Goal: Information Seeking & Learning: Learn about a topic

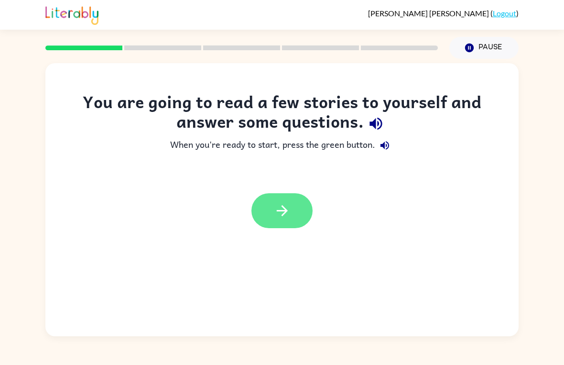
click at [265, 225] on button "button" at bounding box center [281, 210] width 61 height 35
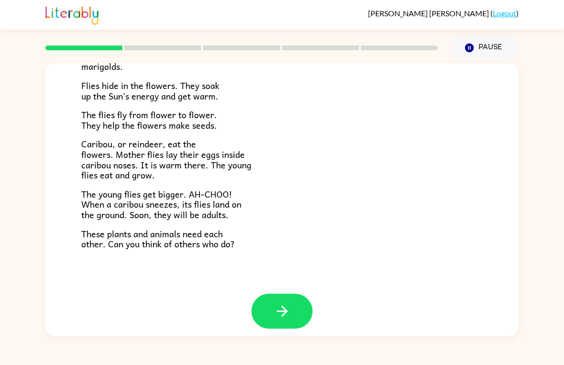
scroll to position [190, 0]
click at [289, 306] on icon "button" at bounding box center [282, 311] width 17 height 17
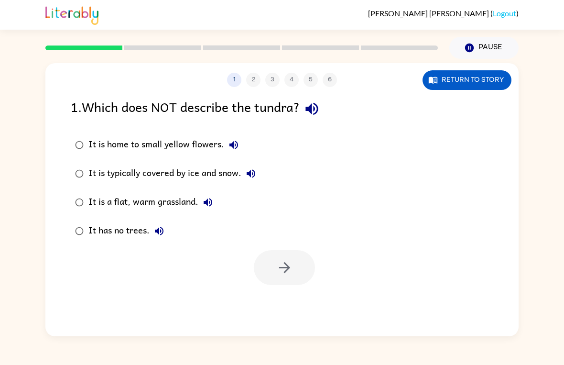
scroll to position [0, 0]
click at [495, 80] on button "Return to story" at bounding box center [466, 80] width 89 height 20
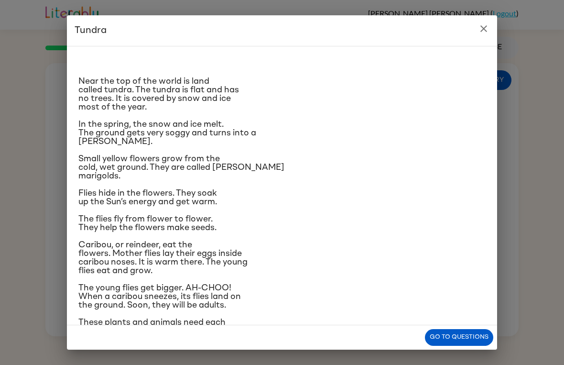
click at [475, 32] on button "close" at bounding box center [483, 28] width 19 height 19
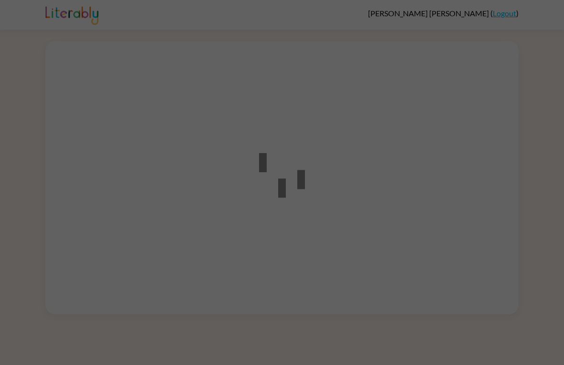
click at [527, 299] on div at bounding box center [282, 182] width 564 height 365
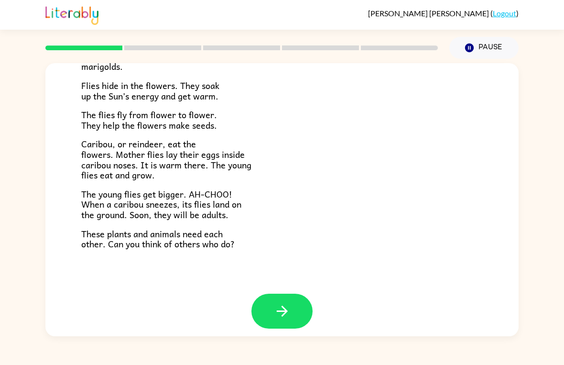
scroll to position [190, 0]
click at [281, 306] on icon "button" at bounding box center [281, 311] width 11 height 11
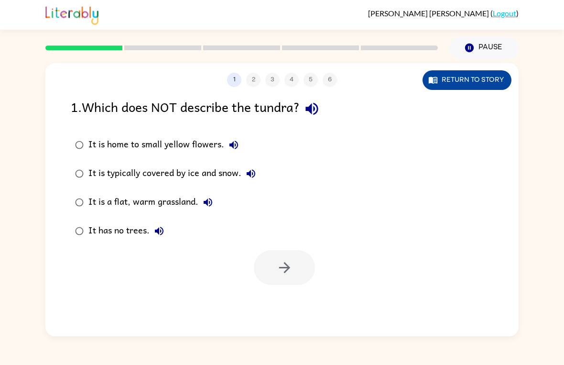
click at [465, 80] on button "Return to story" at bounding box center [466, 80] width 89 height 20
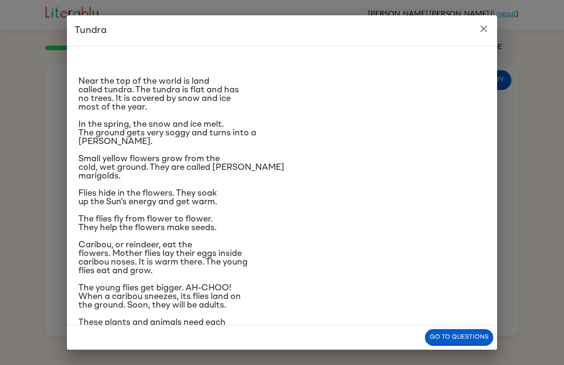
click at [489, 32] on icon "close" at bounding box center [483, 28] width 11 height 11
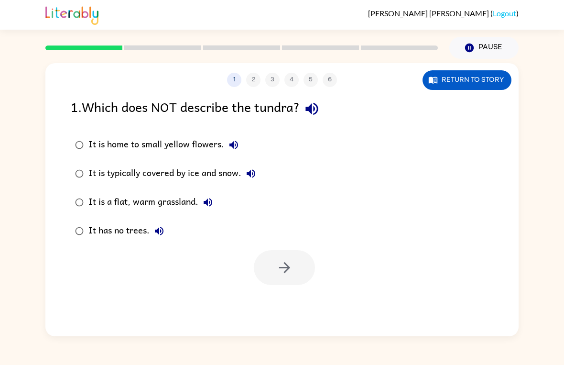
click at [286, 288] on div "1 2 3 4 5 6 Return to story 1 . Which does NOT describe the tundra? It is home …" at bounding box center [281, 199] width 473 height 273
click at [289, 258] on div at bounding box center [284, 267] width 61 height 35
click at [483, 79] on button "Return to story" at bounding box center [466, 80] width 89 height 20
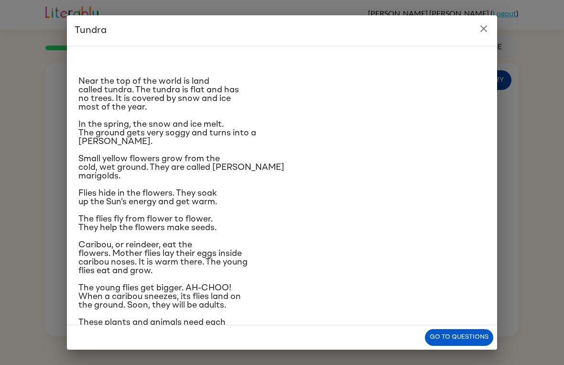
scroll to position [-1, 0]
click at [477, 30] on button "close" at bounding box center [483, 28] width 19 height 19
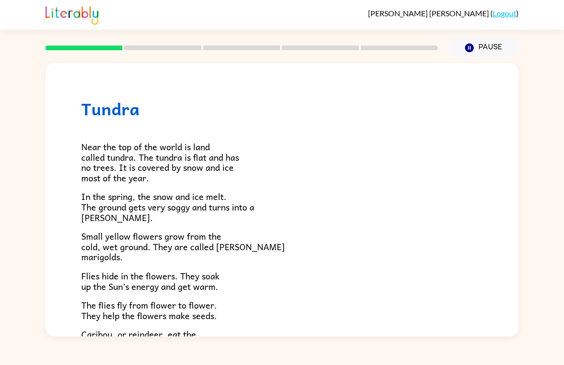
click at [515, 225] on div "Tundra Near the top of the world is land called tundra. The tundra is flat and …" at bounding box center [281, 273] width 473 height 420
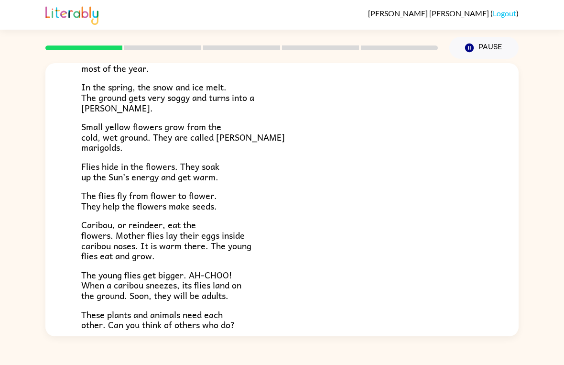
scroll to position [114, 0]
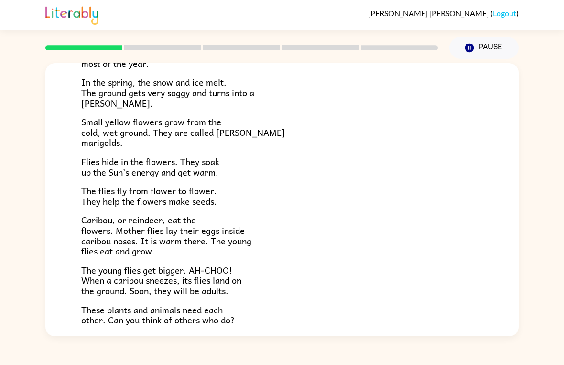
click at [497, 260] on div "Tundra Near the top of the world is land called tundra. The tundra is flat and …" at bounding box center [281, 159] width 473 height 420
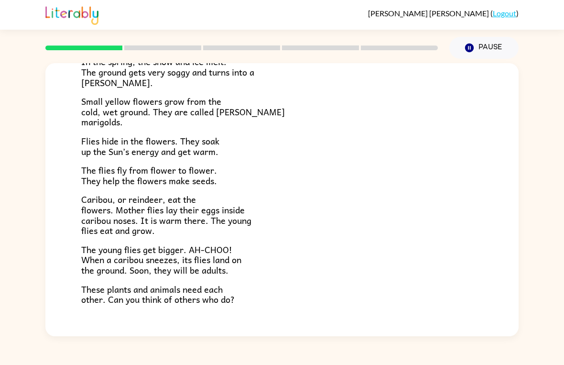
scroll to position [135, 0]
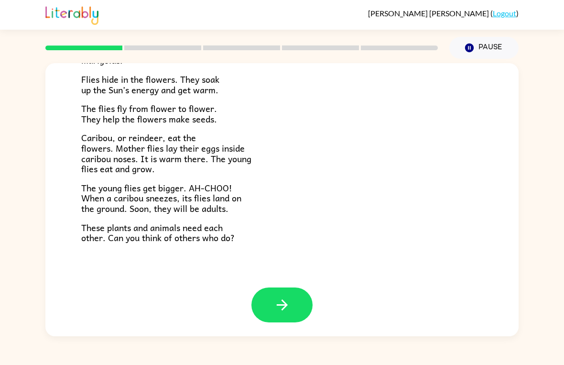
click at [3, 100] on div "Tundra Near the top of the world is land called tundra. The tundra is flat and …" at bounding box center [282, 197] width 564 height 277
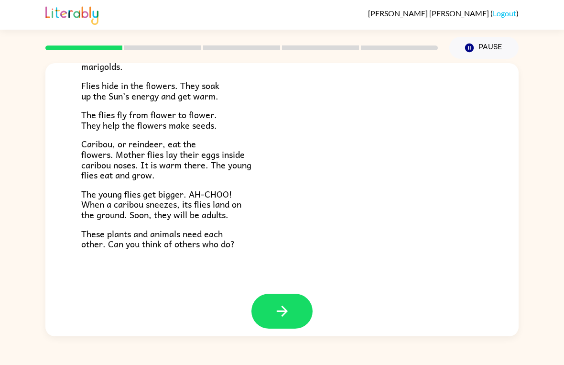
scroll to position [190, 0]
click at [294, 315] on button "button" at bounding box center [281, 311] width 61 height 35
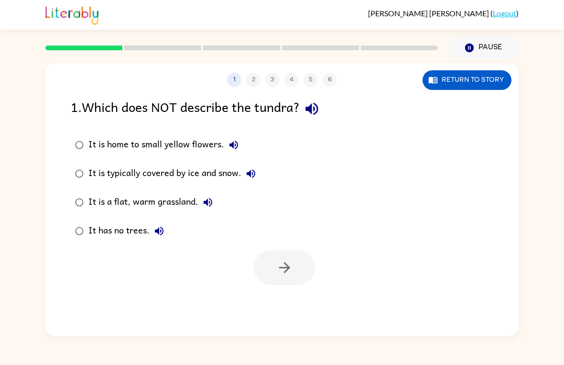
click at [236, 145] on icon "button" at bounding box center [233, 144] width 11 height 11
click at [254, 173] on icon "button" at bounding box center [250, 173] width 11 height 11
click at [214, 201] on icon "button" at bounding box center [207, 201] width 11 height 11
click at [164, 233] on icon "button" at bounding box center [158, 230] width 11 height 11
click at [302, 268] on button "button" at bounding box center [284, 267] width 61 height 35
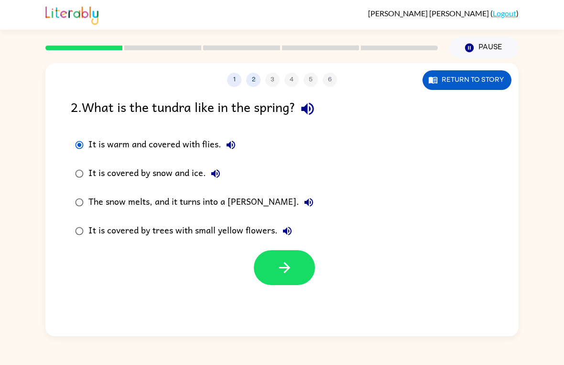
click at [232, 147] on icon "button" at bounding box center [230, 144] width 11 height 11
click at [225, 147] on icon "button" at bounding box center [230, 144] width 11 height 11
click at [228, 143] on icon "button" at bounding box center [230, 144] width 11 height 11
click at [213, 165] on button "It is covered by snow and ice." at bounding box center [215, 173] width 19 height 19
click at [252, 204] on div "The snow melts, and it turns into a marsh." at bounding box center [203, 202] width 230 height 19
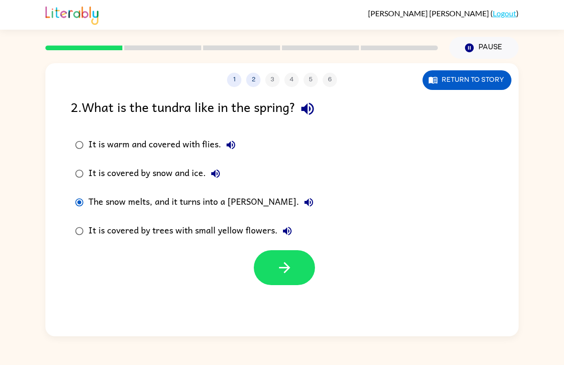
click at [304, 203] on icon "button" at bounding box center [308, 202] width 9 height 9
click at [290, 230] on icon "button" at bounding box center [287, 230] width 9 height 9
click at [299, 201] on button "The snow melts, and it turns into a marsh." at bounding box center [308, 202] width 19 height 19
click at [246, 202] on div "The snow melts, and it turns into a marsh." at bounding box center [203, 202] width 230 height 19
click at [289, 265] on icon "button" at bounding box center [284, 267] width 17 height 17
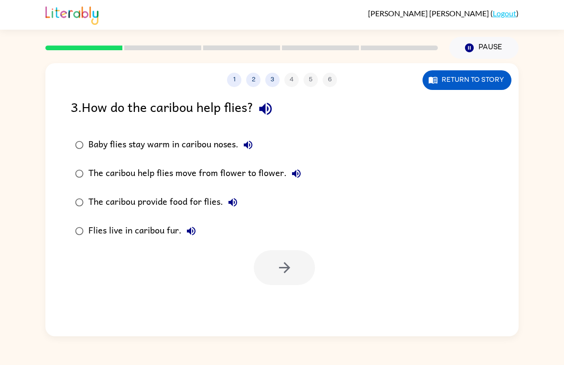
click at [255, 149] on button "Baby flies stay warm in caribou noses." at bounding box center [247, 144] width 19 height 19
click at [297, 171] on icon "button" at bounding box center [296, 173] width 9 height 9
click at [238, 207] on icon "button" at bounding box center [232, 201] width 11 height 11
click at [198, 233] on button "Flies live in caribou fur." at bounding box center [191, 230] width 19 height 19
click at [174, 235] on div "Flies live in caribou fur." at bounding box center [144, 230] width 112 height 19
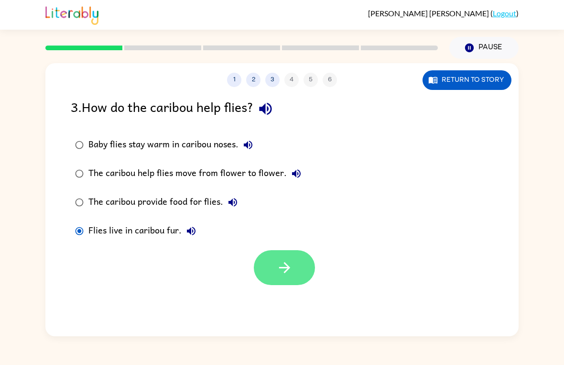
click at [287, 278] on button "button" at bounding box center [284, 267] width 61 height 35
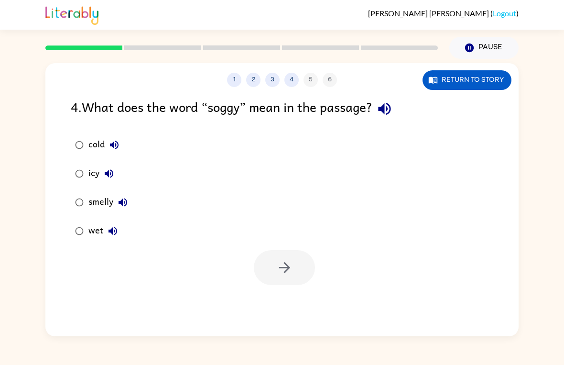
click at [387, 114] on icon "button" at bounding box center [384, 108] width 17 height 17
click at [112, 149] on icon "button" at bounding box center [113, 144] width 11 height 11
click at [106, 173] on icon "button" at bounding box center [109, 173] width 9 height 9
click at [118, 203] on icon "button" at bounding box center [122, 201] width 11 height 11
click at [115, 236] on icon "button" at bounding box center [112, 230] width 11 height 11
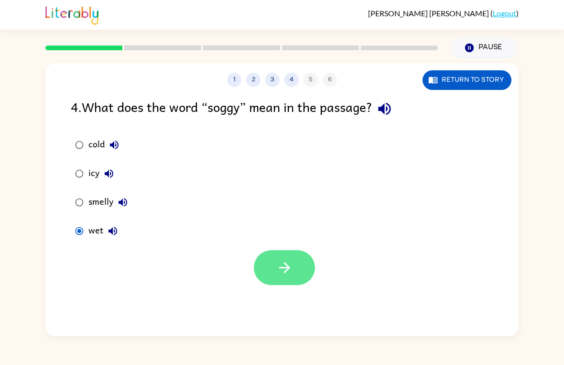
click at [270, 269] on button "button" at bounding box center [284, 267] width 61 height 35
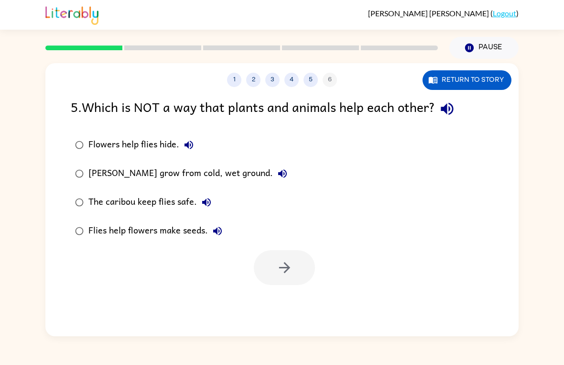
click at [449, 103] on icon "button" at bounding box center [447, 108] width 17 height 17
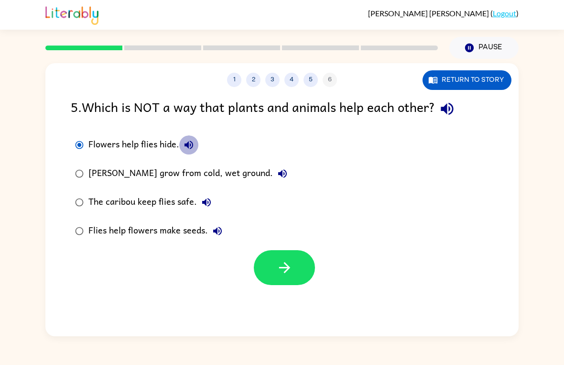
click at [186, 146] on icon "button" at bounding box center [188, 144] width 9 height 9
click at [273, 175] on button "Marsh marigolds grow from cold, wet ground." at bounding box center [282, 173] width 19 height 19
click at [195, 206] on div "The caribou keep flies safe." at bounding box center [152, 202] width 128 height 19
click at [204, 202] on icon "button" at bounding box center [206, 202] width 9 height 9
click at [212, 235] on icon "button" at bounding box center [217, 230] width 11 height 11
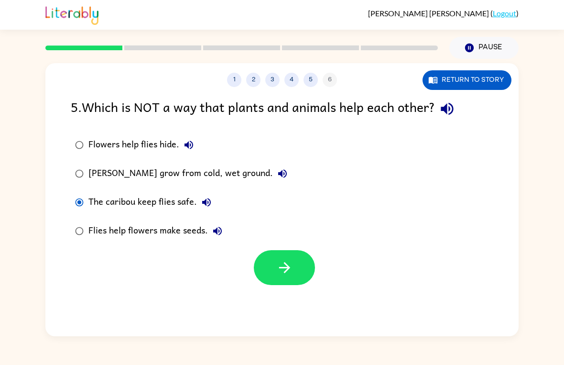
click at [194, 222] on div "Flies help flowers make seeds." at bounding box center [157, 230] width 139 height 19
